Goal: Register for event/course

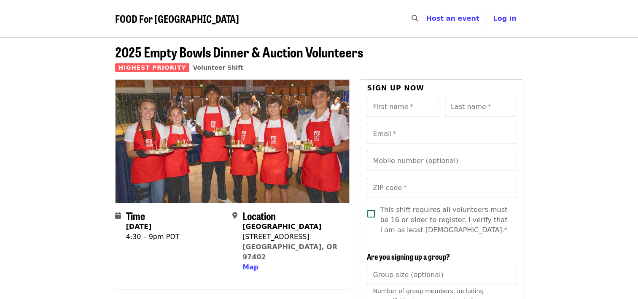
click at [259, 30] on nav "FOOD For Lane County Skip to content ​ Host an event Host Log in" at bounding box center [319, 18] width 422 height 37
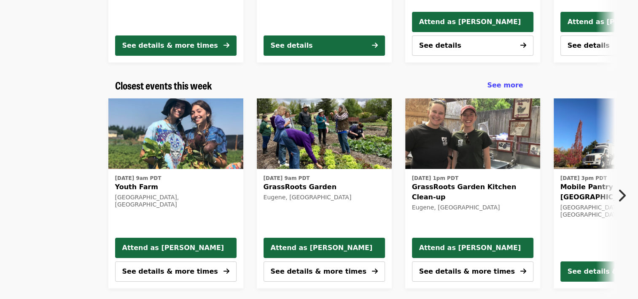
scroll to position [225, 0]
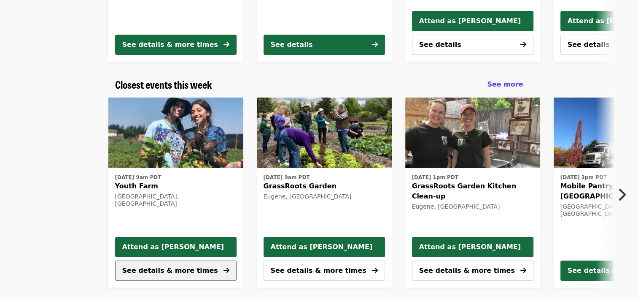
click at [146, 268] on span "See details & more times" at bounding box center [170, 270] width 96 height 8
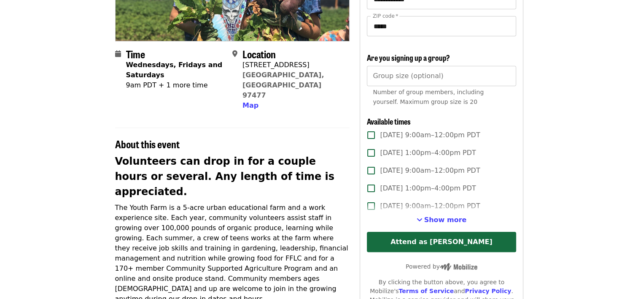
scroll to position [162, 0]
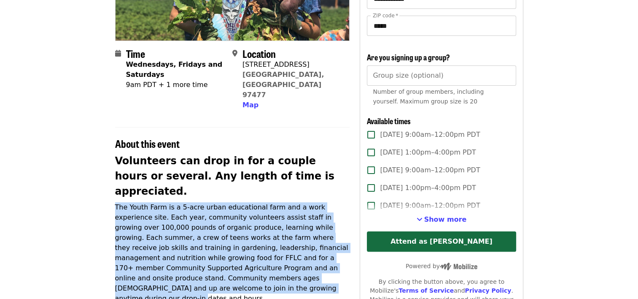
drag, startPoint x: 116, startPoint y: 169, endPoint x: 347, endPoint y: 245, distance: 243.2
click at [347, 245] on p "The Youth Farm is a 5-acre urban educational farm and a work experience site. E…" at bounding box center [232, 252] width 235 height 101
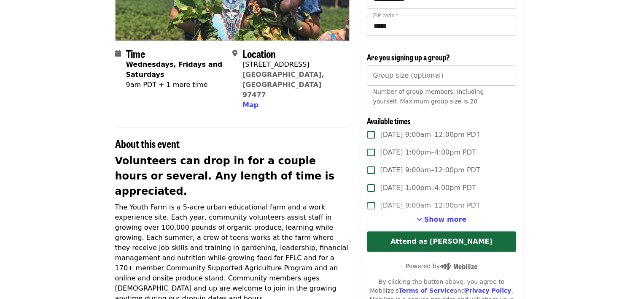
click at [63, 145] on article "Youth Farm Volunteer Shift Time Wednesdays, Fridays and Saturdays 9am PDT + 1 m…" at bounding box center [319, 245] width 638 height 741
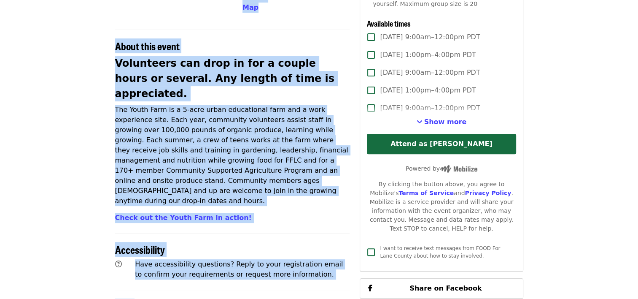
scroll to position [268, 0]
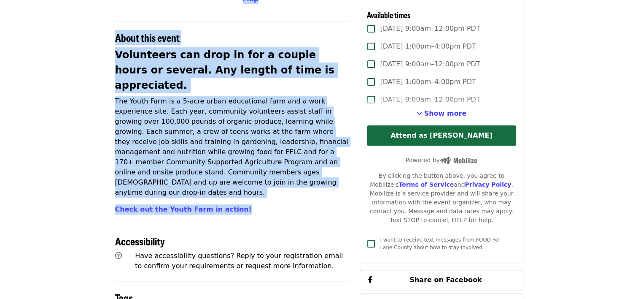
drag, startPoint x: 116, startPoint y: 49, endPoint x: 233, endPoint y: 153, distance: 156.2
click at [233, 153] on article "Youth Farm Volunteer Shift Time Wednesdays, Fridays and Saturdays 9am PDT + 1 m…" at bounding box center [319, 139] width 638 height 741
copy article "Youth Farm Volunteer Shift Time Wednesdays, Fridays and Saturdays 9am PDT + 1 m…"
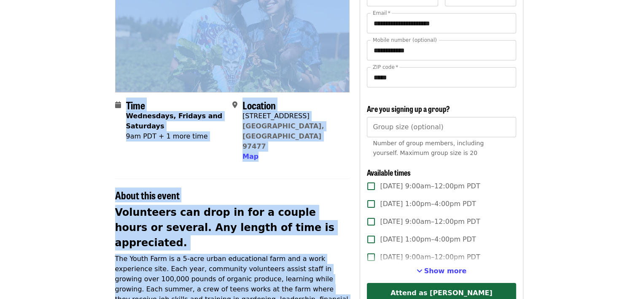
scroll to position [0, 0]
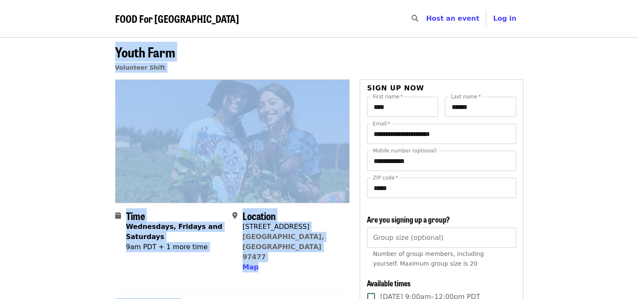
click at [100, 78] on header "Youth Farm Volunteer Shift" at bounding box center [319, 58] width 638 height 42
